Goal: Check status: Check status

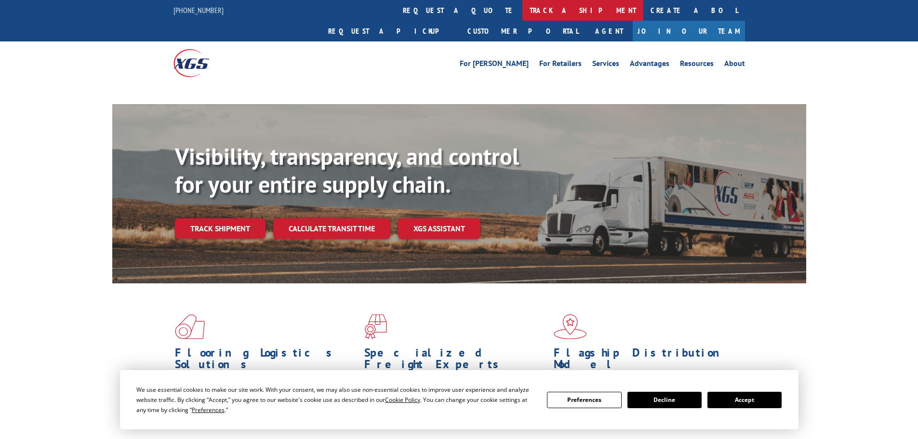
click at [522, 12] on link "track a shipment" at bounding box center [582, 10] width 121 height 21
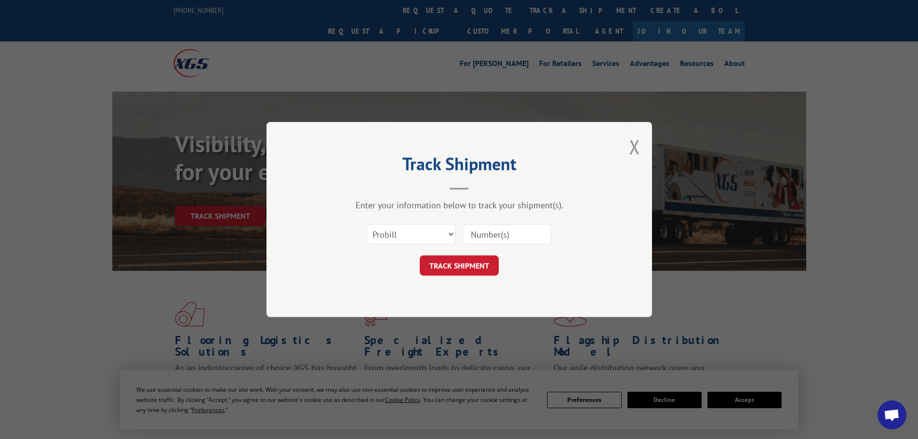
click at [399, 238] on select "Select category... Probill BOL PO" at bounding box center [411, 234] width 89 height 20
select select "bol"
click at [367, 224] on select "Select category... Probill BOL PO" at bounding box center [411, 234] width 89 height 20
click at [479, 238] on input at bounding box center [506, 234] width 89 height 20
paste input "7050168"
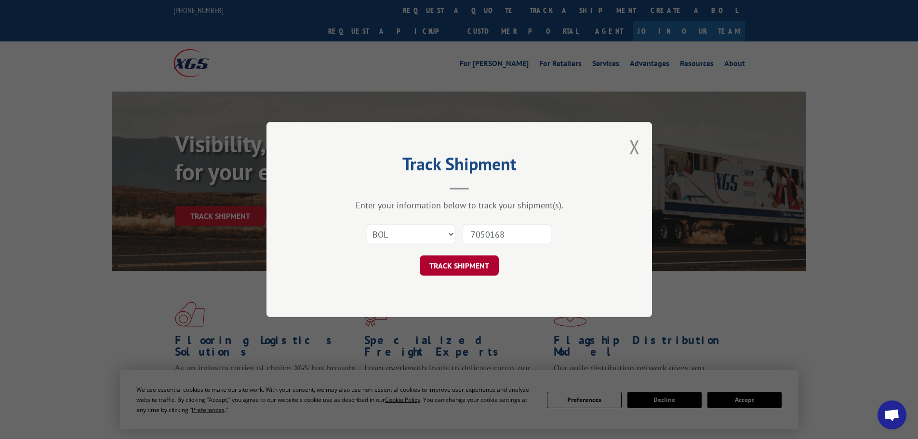
type input "7050168"
click at [445, 268] on button "TRACK SHIPMENT" at bounding box center [459, 265] width 79 height 20
